Goal: Find specific page/section: Find specific page/section

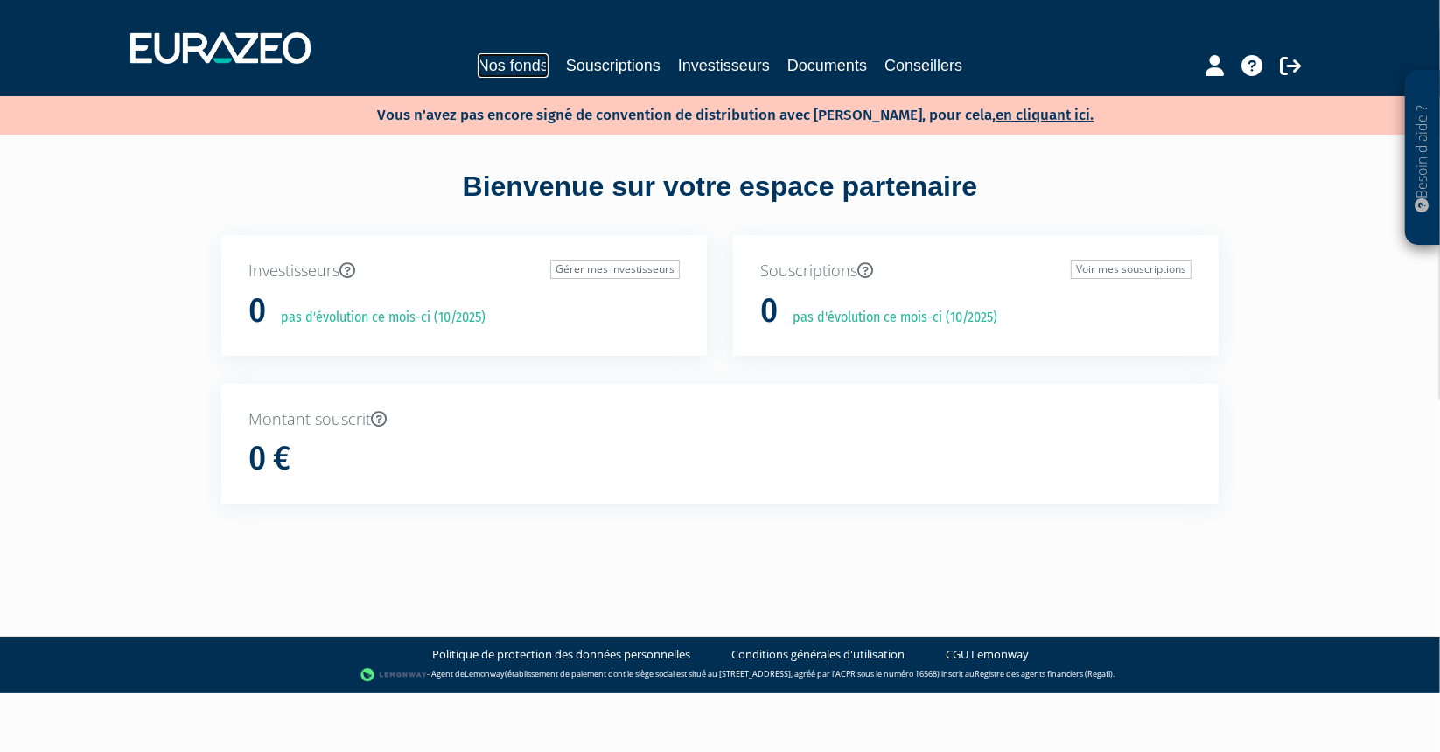
click at [530, 68] on link "Nos fonds" at bounding box center [513, 65] width 71 height 24
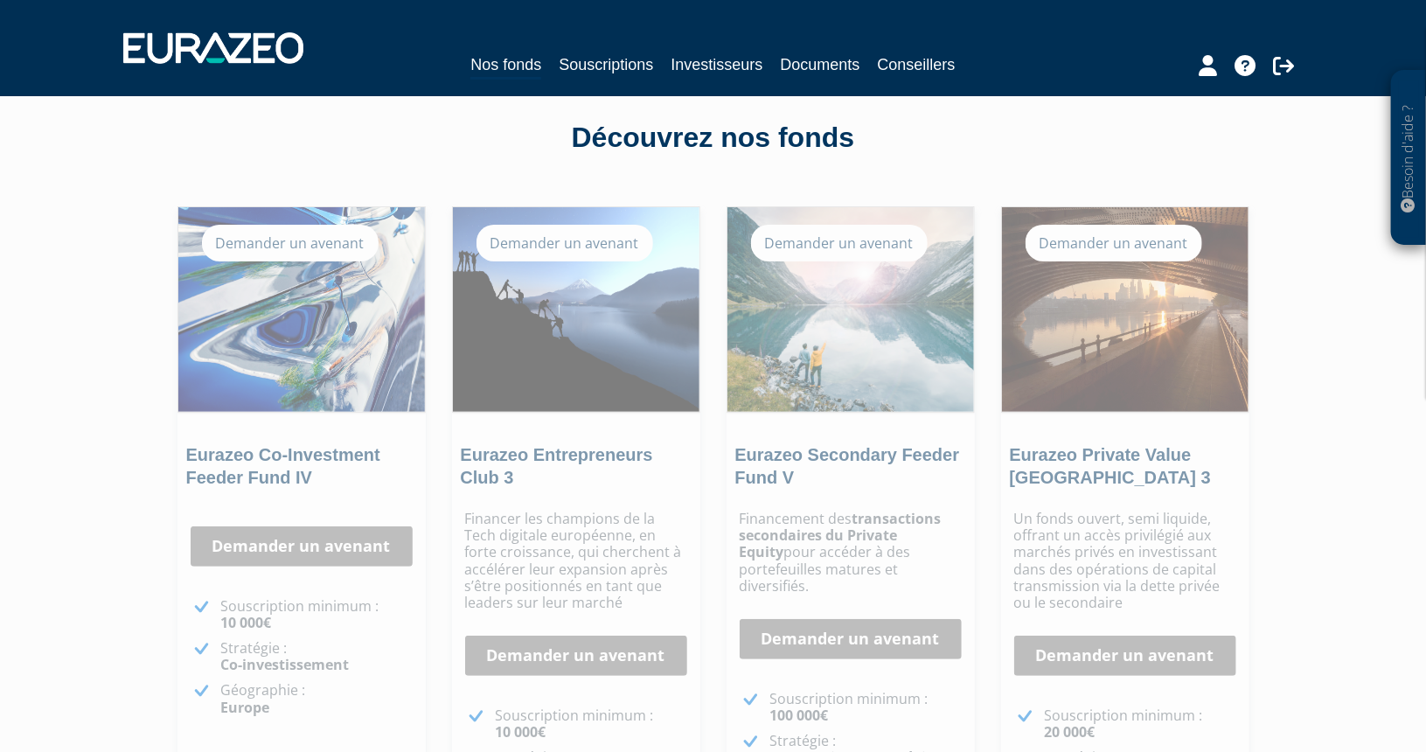
scroll to position [87, 0]
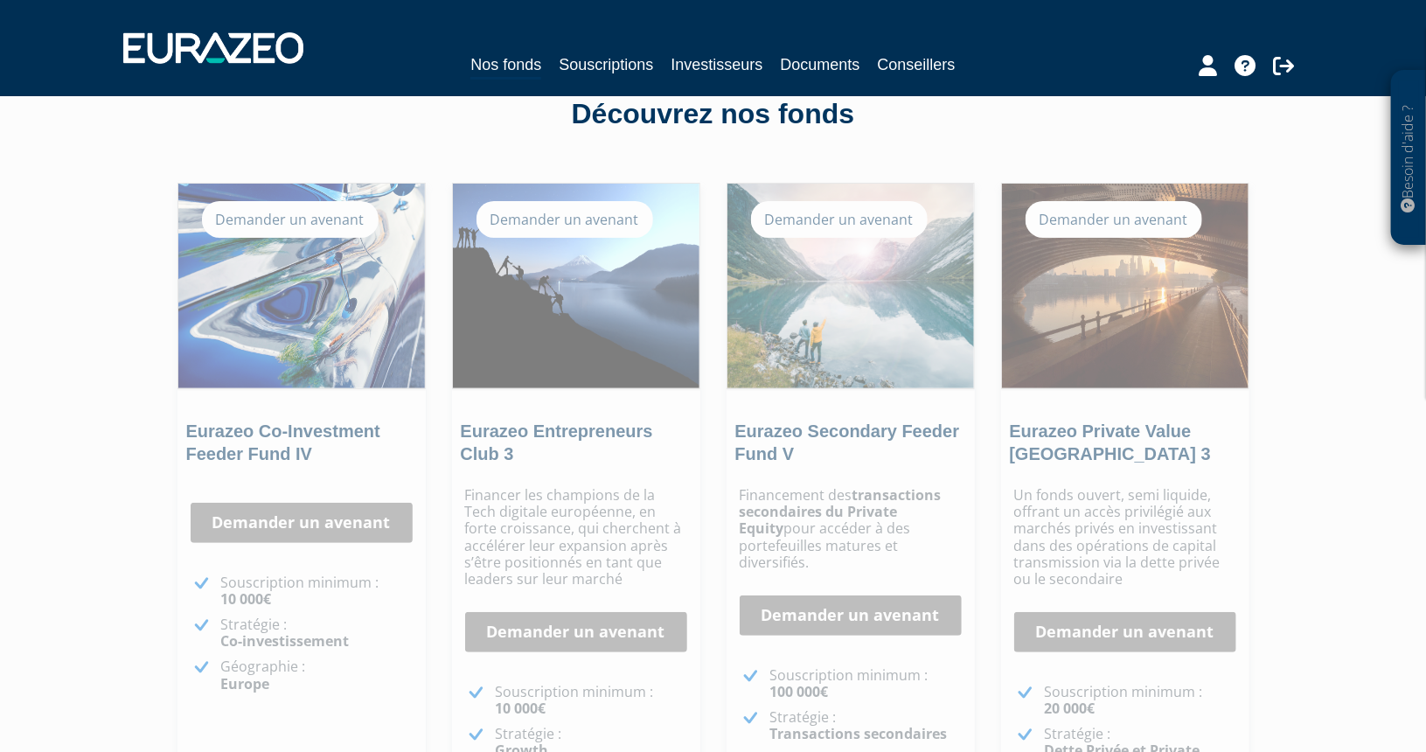
click at [1332, 356] on div "Besoin d'aide ? × J'ai besoin d'aide Si vous avez une question à propos du fonc…" at bounding box center [713, 456] width 1426 height 1087
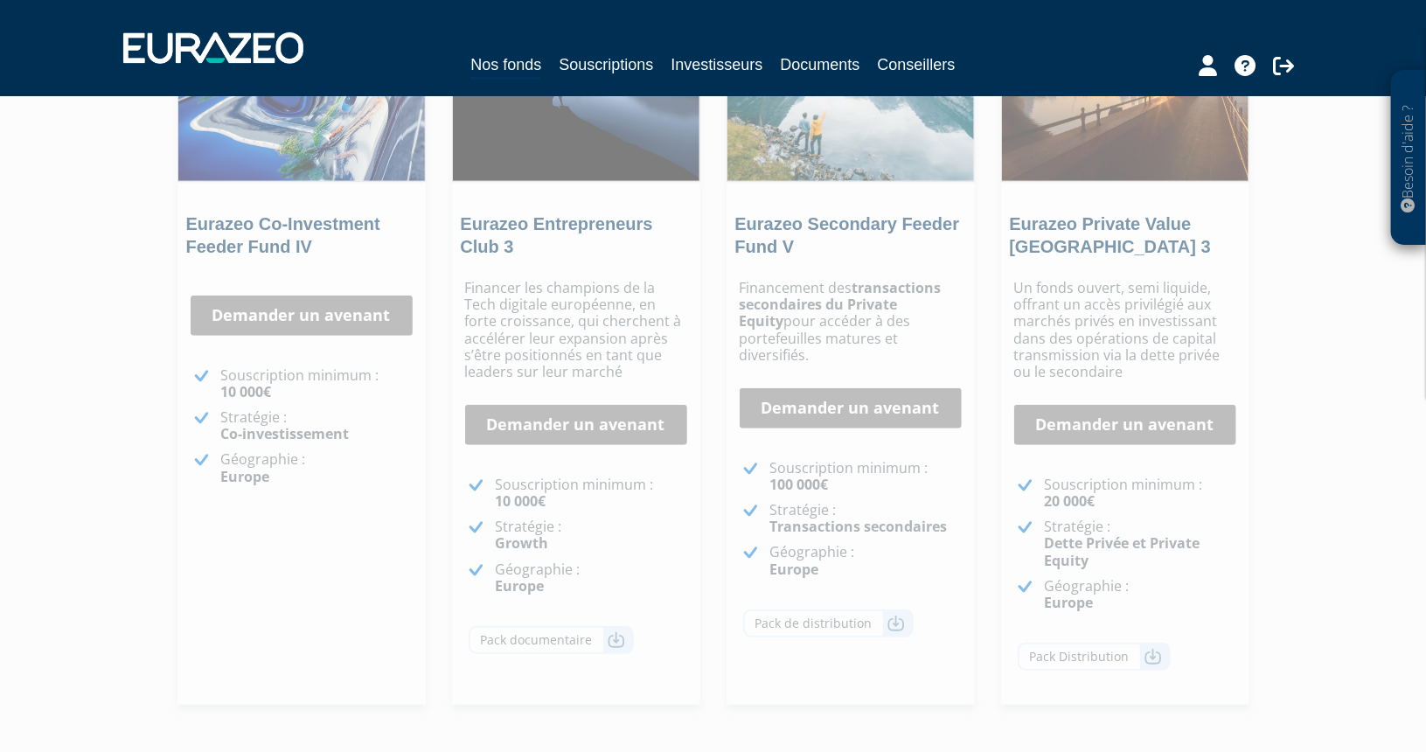
scroll to position [350, 0]
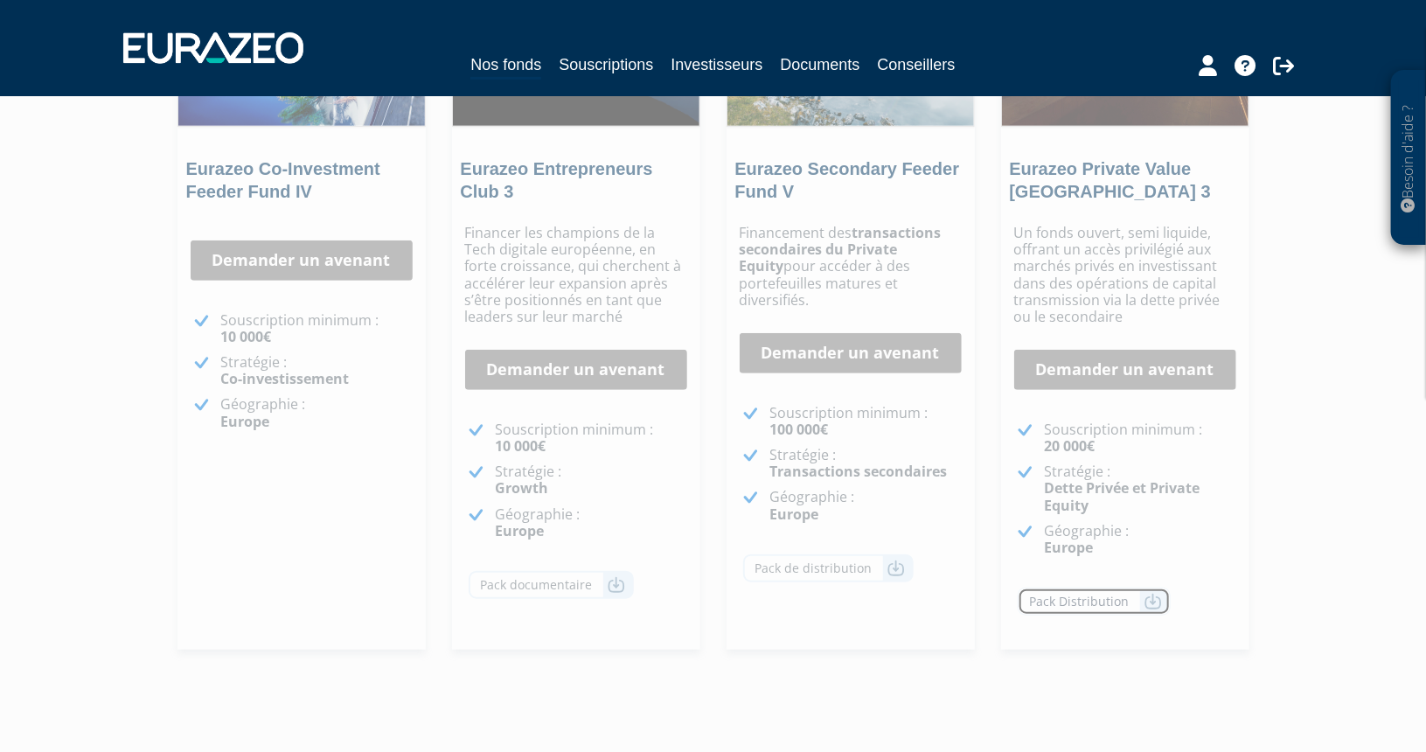
click at [1130, 601] on link "Pack Distribution" at bounding box center [1094, 602] width 153 height 28
